Goal: Complete application form

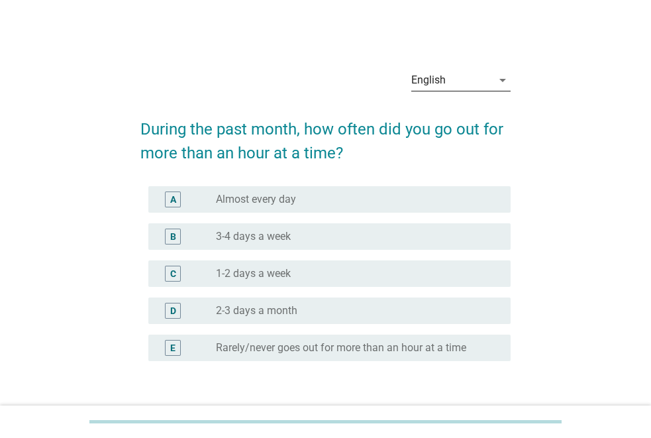
click at [437, 81] on div "English" at bounding box center [428, 80] width 34 height 12
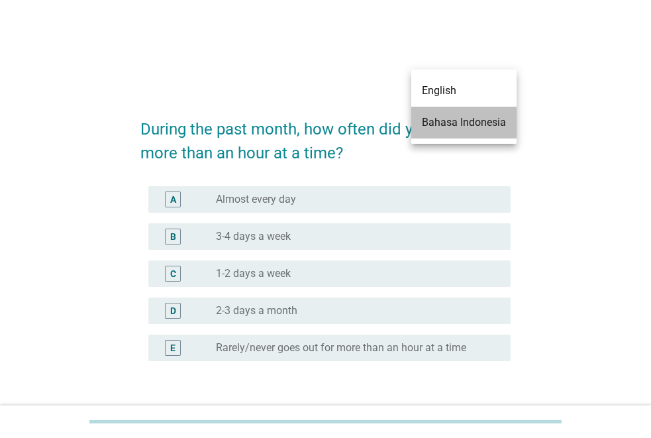
click at [448, 120] on div "Bahasa Indonesia" at bounding box center [464, 123] width 84 height 16
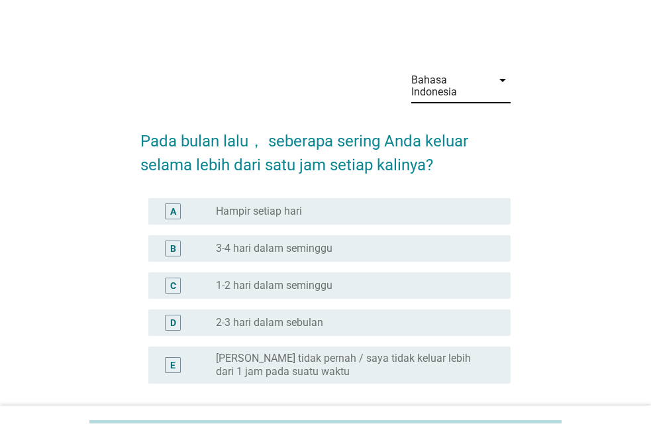
click at [491, 207] on div "radio_button_unchecked Hampir setiap hari" at bounding box center [358, 211] width 284 height 13
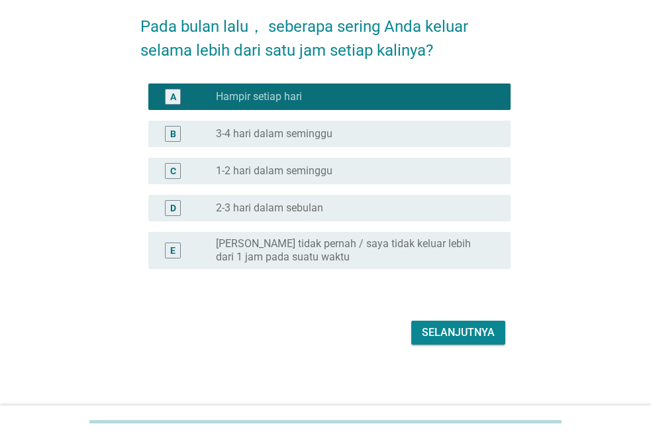
scroll to position [116, 0]
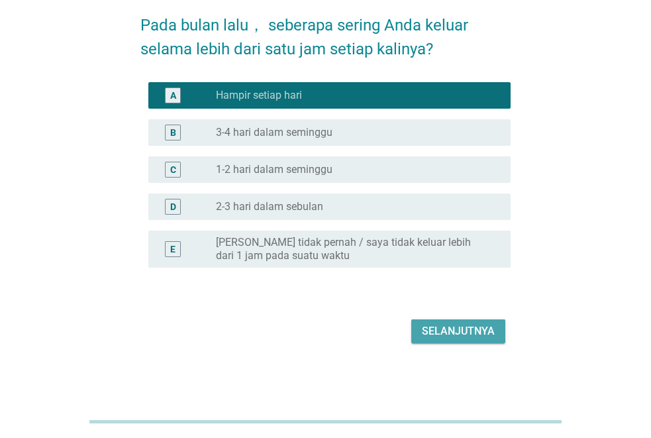
click at [476, 337] on div "Selanjutnya" at bounding box center [458, 331] width 73 height 16
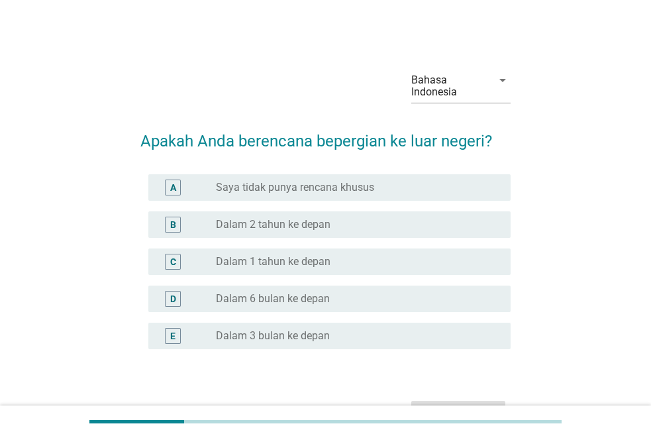
click at [386, 294] on div "radio_button_unchecked Dalam 6 bulan ke depan" at bounding box center [353, 298] width 274 height 13
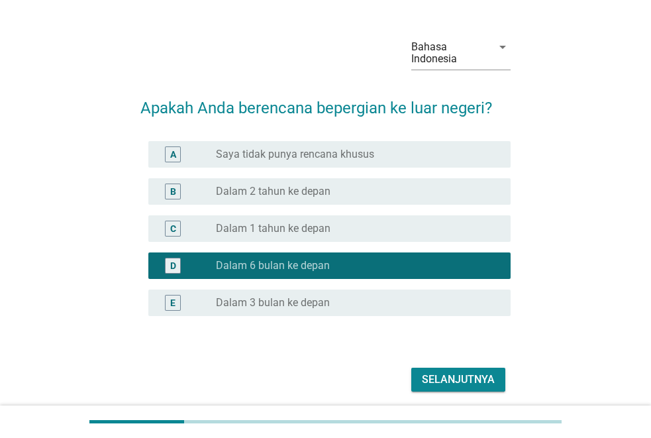
scroll to position [66, 0]
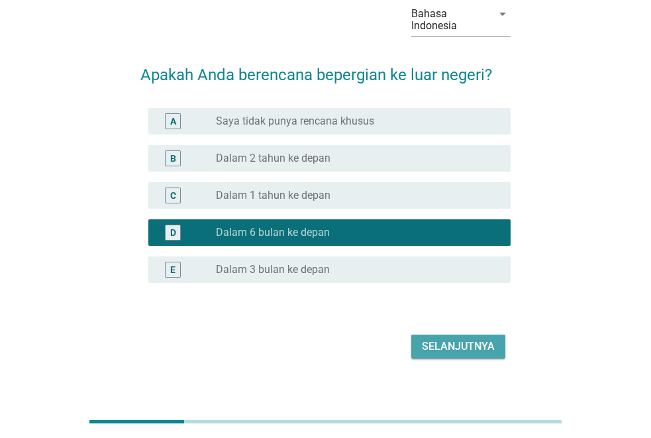
click at [466, 351] on div "Selanjutnya" at bounding box center [458, 347] width 73 height 16
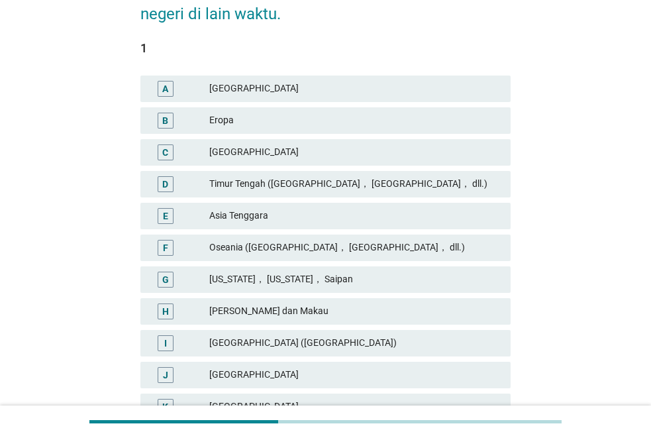
scroll to position [199, 0]
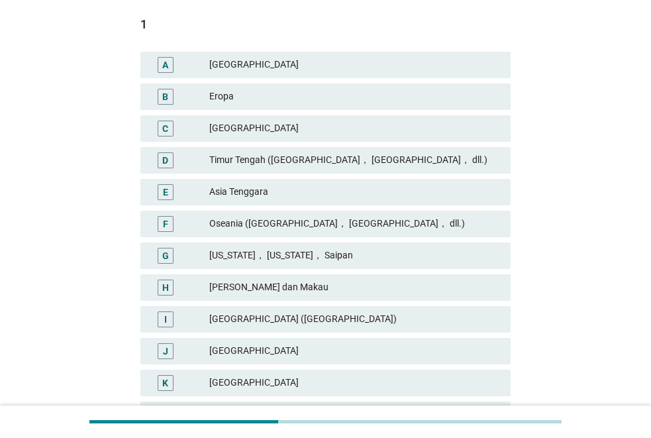
click at [286, 196] on div "Asia Tenggara" at bounding box center [354, 192] width 291 height 16
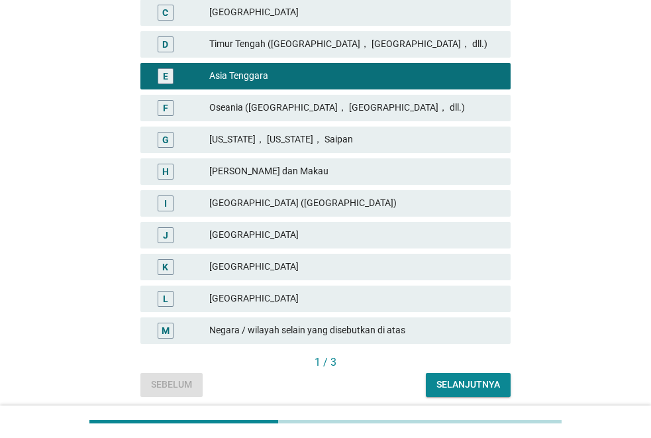
scroll to position [331, 0]
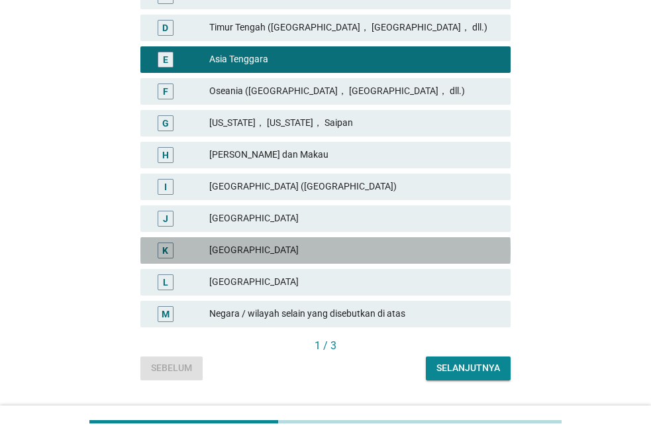
click at [315, 253] on div "[GEOGRAPHIC_DATA]" at bounding box center [354, 250] width 291 height 16
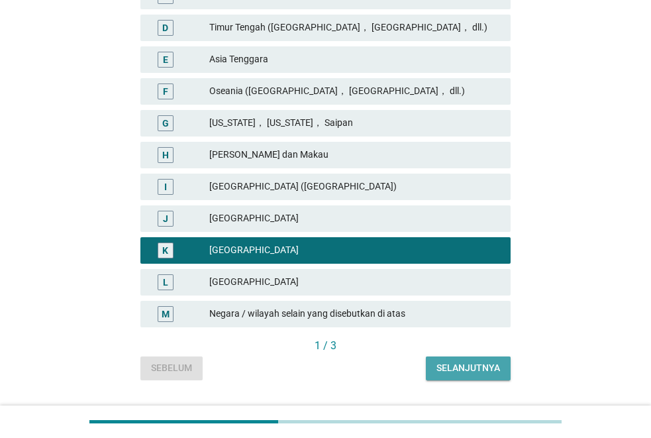
click at [468, 368] on div "Selanjutnya" at bounding box center [469, 368] width 64 height 14
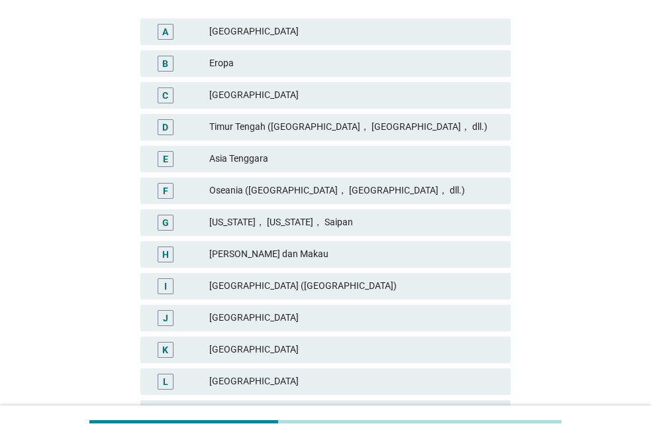
scroll to position [265, 0]
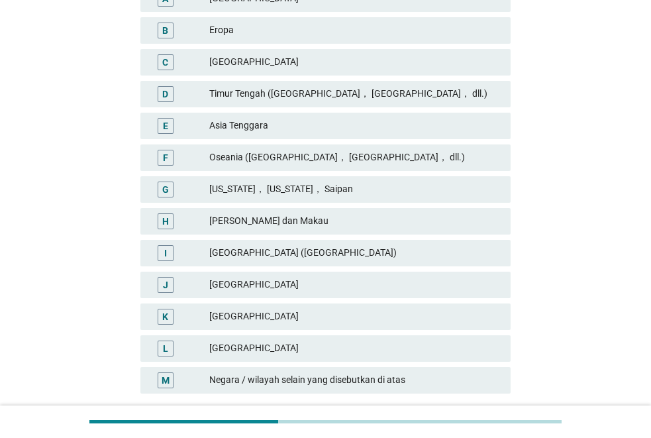
click at [369, 119] on div "Asia Tenggara" at bounding box center [354, 126] width 291 height 16
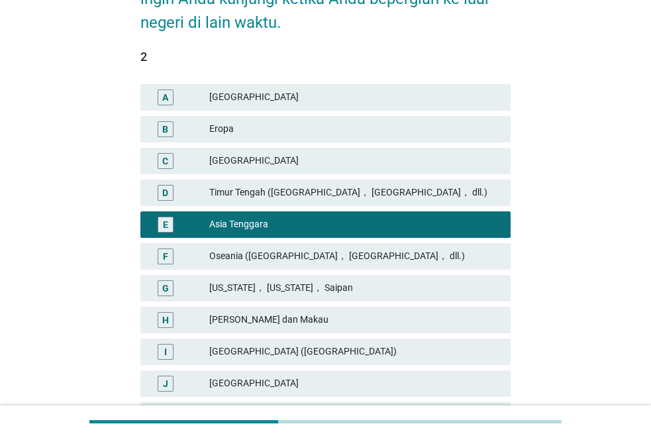
scroll to position [364, 0]
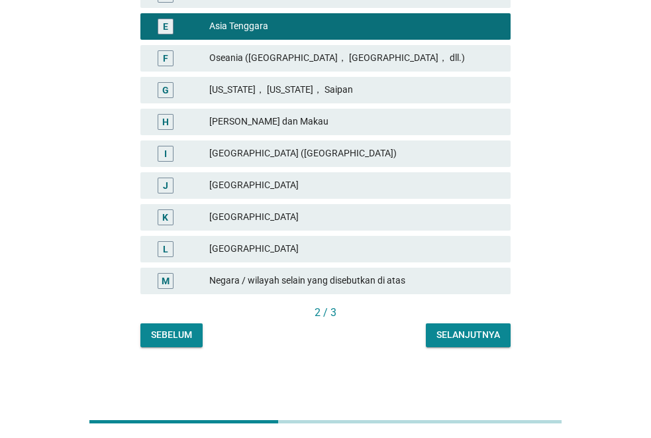
click at [446, 337] on div "Selanjutnya" at bounding box center [469, 335] width 64 height 14
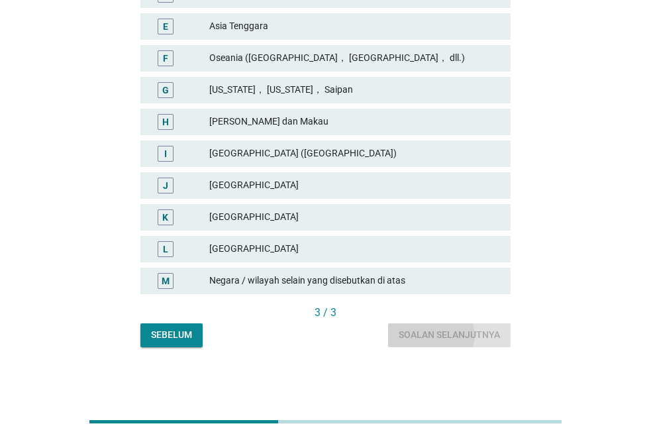
scroll to position [0, 0]
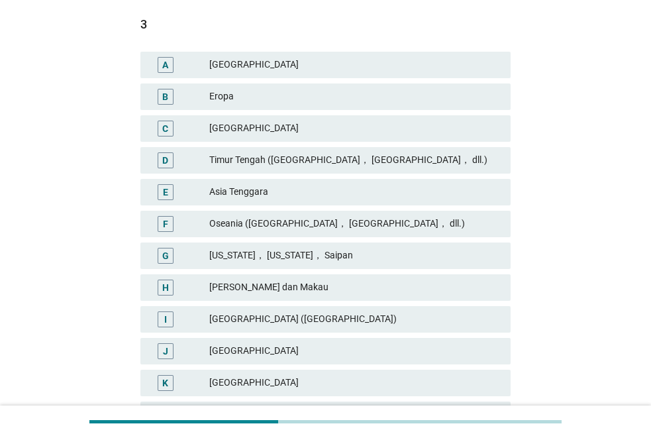
click at [362, 223] on div "Oseania ([GEOGRAPHIC_DATA]， [GEOGRAPHIC_DATA]， dll.)" at bounding box center [354, 224] width 291 height 16
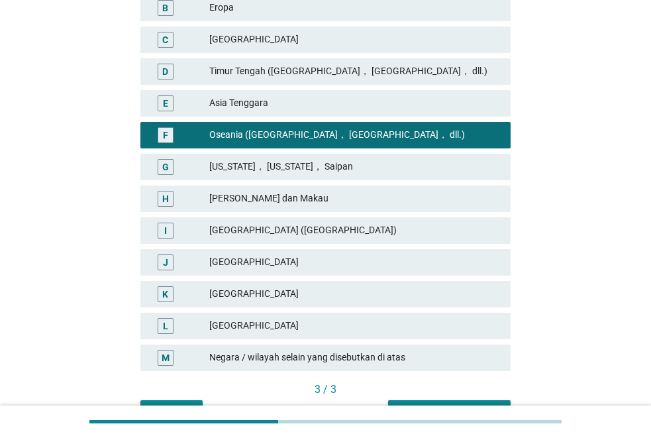
scroll to position [364, 0]
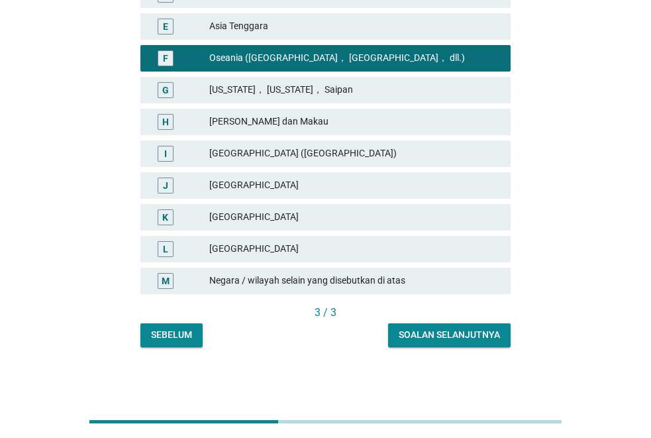
click at [451, 339] on div "Soalan selanjutnya" at bounding box center [449, 335] width 101 height 14
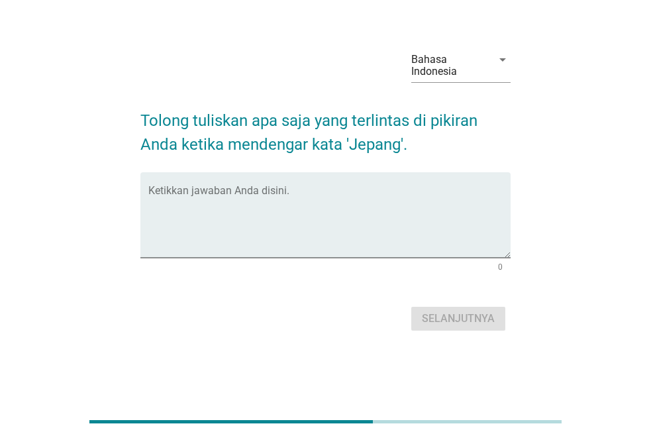
scroll to position [0, 0]
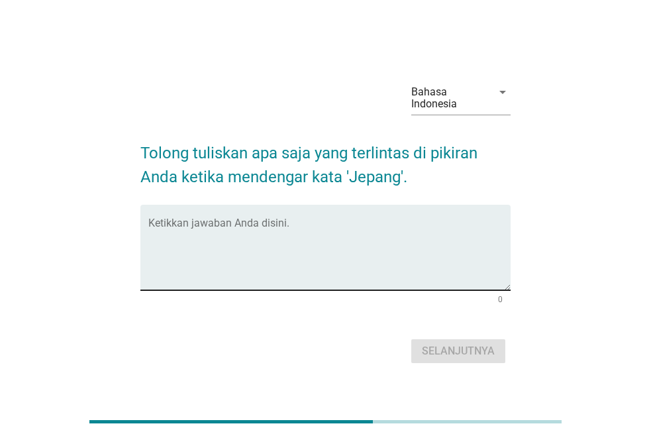
click at [316, 231] on textarea "Ketikkan jawaban Anda disini." at bounding box center [329, 256] width 362 height 70
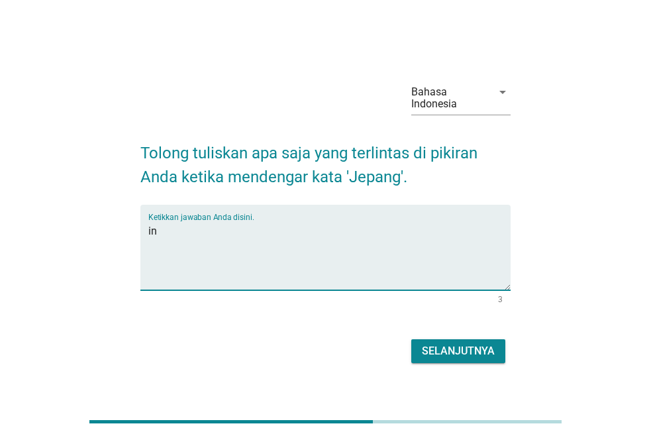
type textarea "i"
type textarea "menakjubkan"
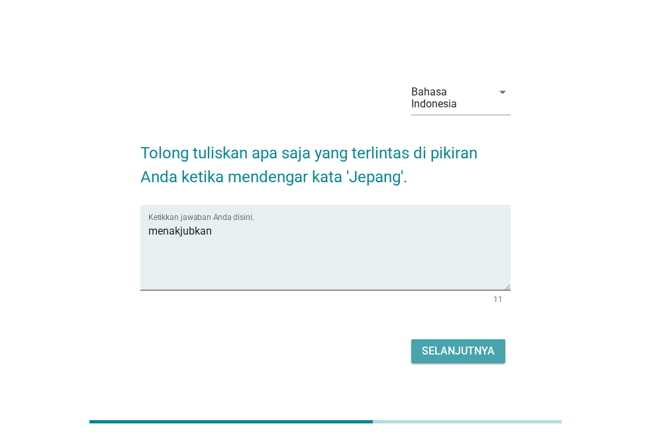
click at [439, 357] on div "Selanjutnya" at bounding box center [458, 351] width 73 height 16
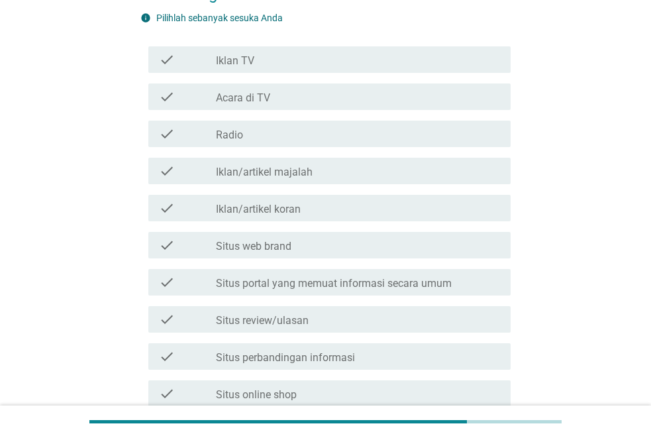
scroll to position [199, 0]
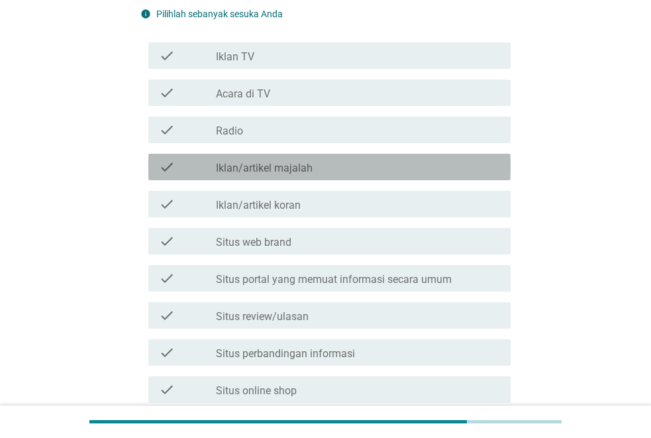
click at [324, 167] on div "check_box_outline_blank Iklan/artikel majalah" at bounding box center [358, 167] width 284 height 16
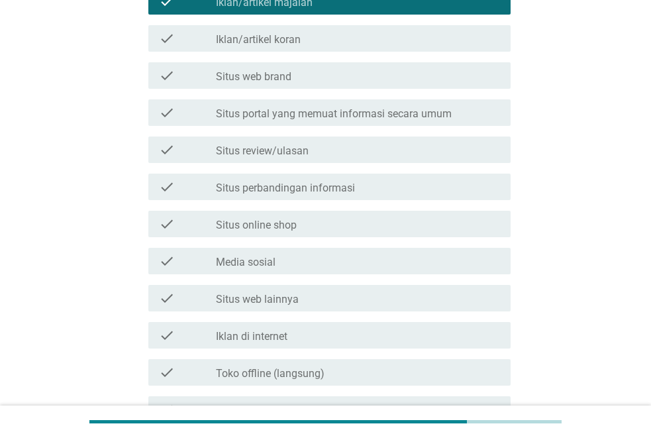
scroll to position [398, 0]
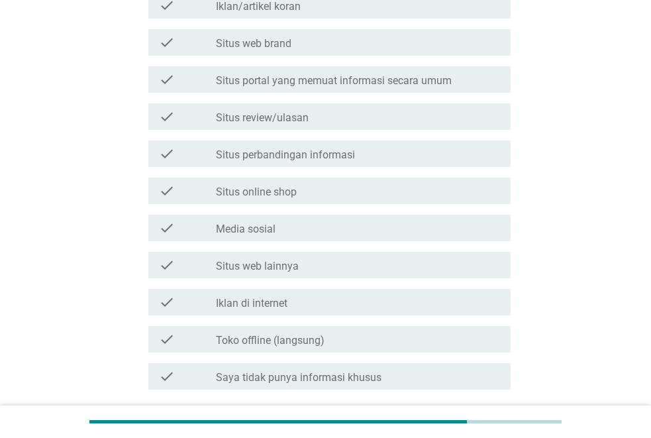
click at [378, 228] on div "check_box_outline_blank Media sosial" at bounding box center [358, 228] width 284 height 16
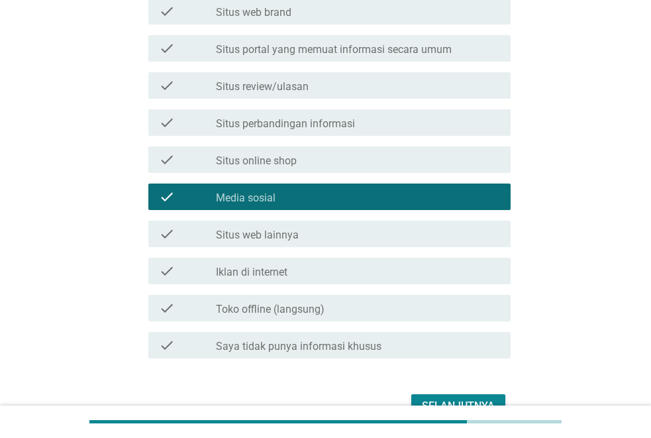
scroll to position [464, 0]
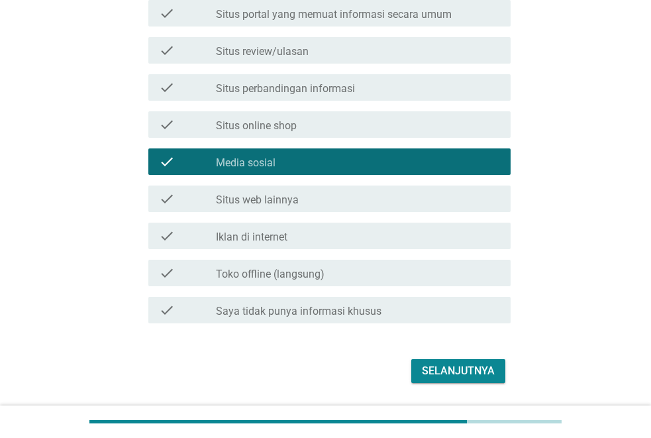
click at [286, 39] on div "check check_box_outline_blank Situs review/ulasan" at bounding box center [329, 50] width 362 height 27
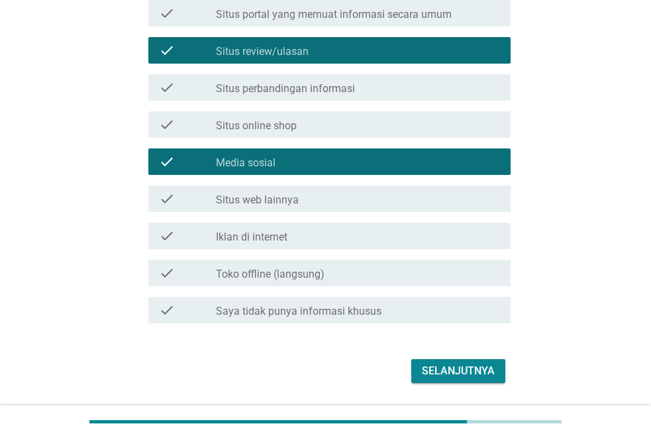
click at [453, 364] on div "Selanjutnya" at bounding box center [458, 371] width 73 height 16
